Goal: Transaction & Acquisition: Purchase product/service

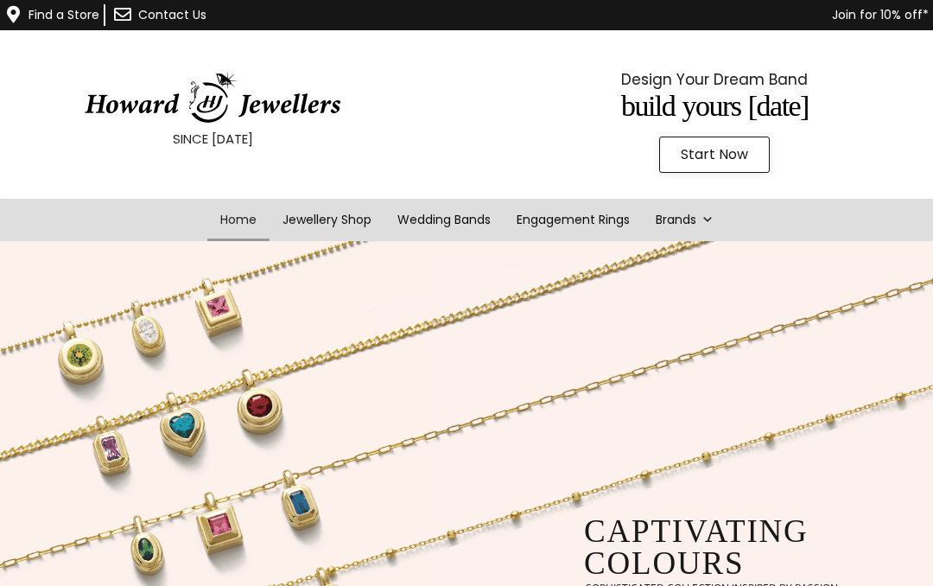
click at [722, 161] on span "Start Now" at bounding box center [714, 155] width 67 height 14
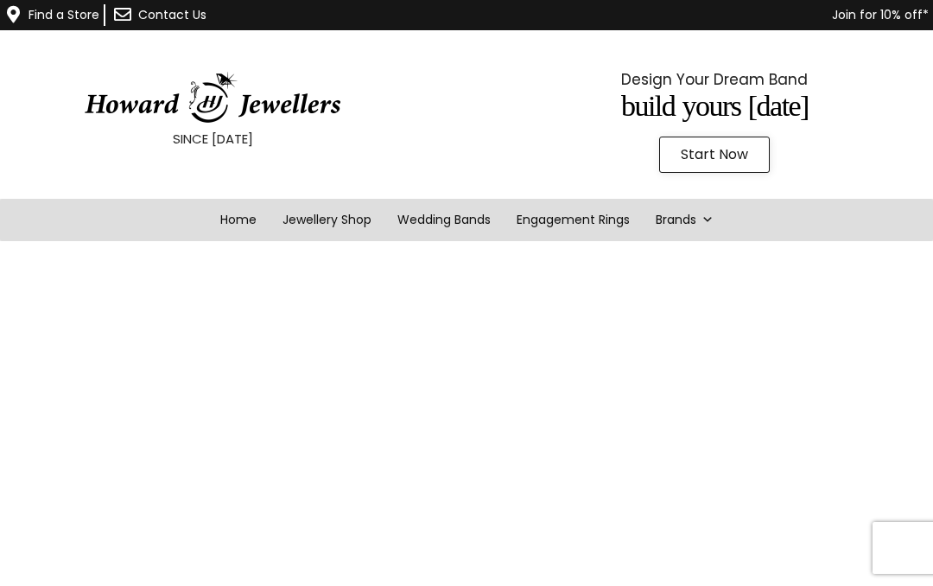
click at [604, 193] on div "Find a Store Contact Us Join for 10% off* SINCE [DATE] Design Your Dream Band B…" at bounding box center [466, 120] width 933 height 241
click at [593, 215] on link "Engagement Rings" at bounding box center [573, 220] width 139 height 42
click at [560, 217] on link "Engagement Rings" at bounding box center [573, 220] width 139 height 42
click at [572, 222] on link "Engagement Rings" at bounding box center [573, 220] width 139 height 42
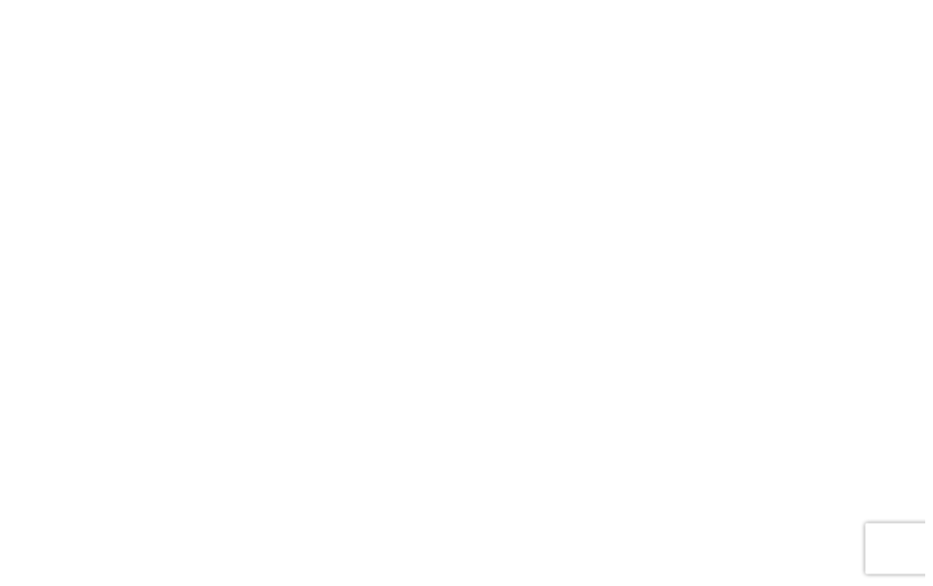
scroll to position [1364, 0]
